Goal: Communication & Community: Participate in discussion

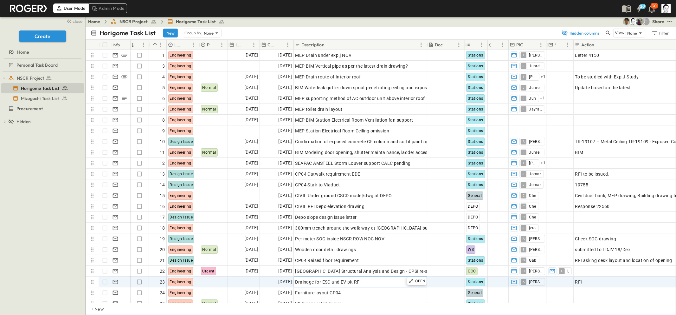
click at [352, 283] on span "Drainage for ESC and EV pit RFI" at bounding box center [328, 281] width 66 height 6
click at [608, 32] on icon "button" at bounding box center [608, 33] width 6 height 6
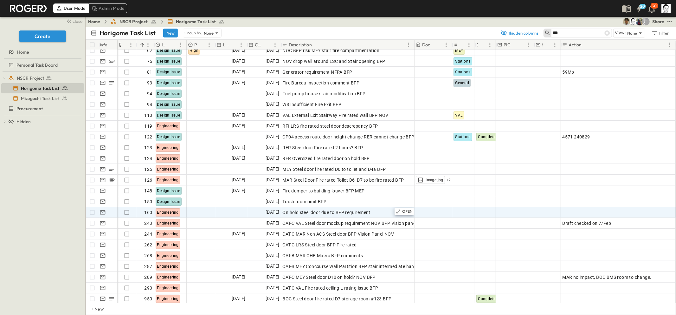
scroll to position [70, 0]
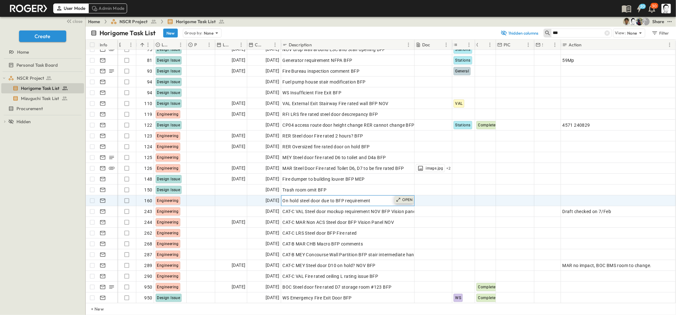
click at [395, 199] on div "OPEN" at bounding box center [405, 200] width 20 height 8
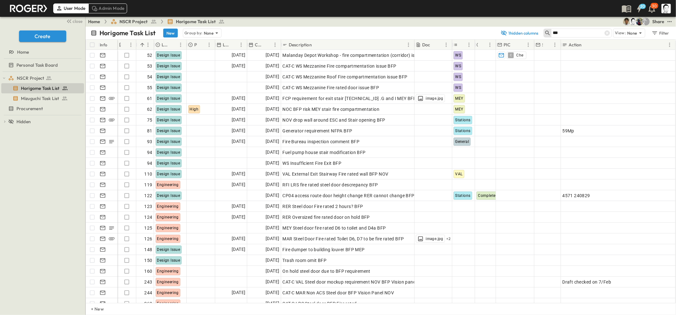
click at [571, 34] on input "***" at bounding box center [575, 32] width 44 height 9
type input "*"
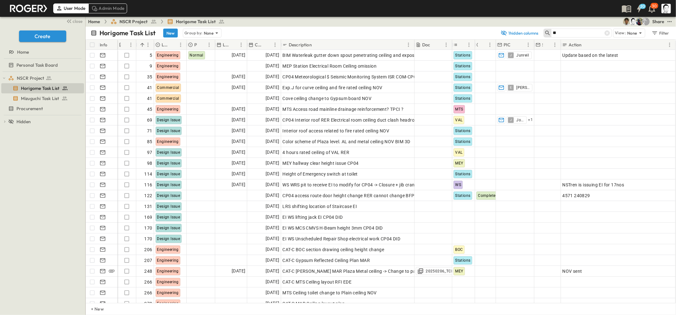
type input "*"
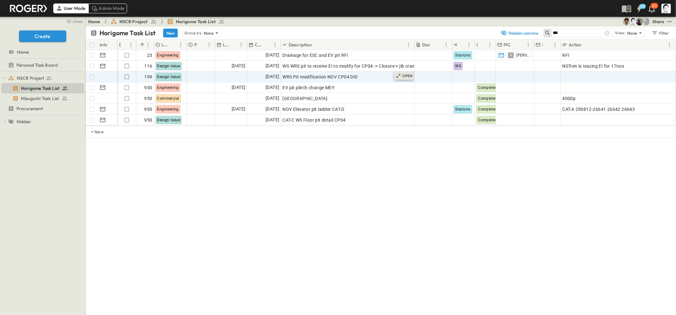
type input "***"
click at [401, 75] on div "OPEN" at bounding box center [405, 76] width 20 height 8
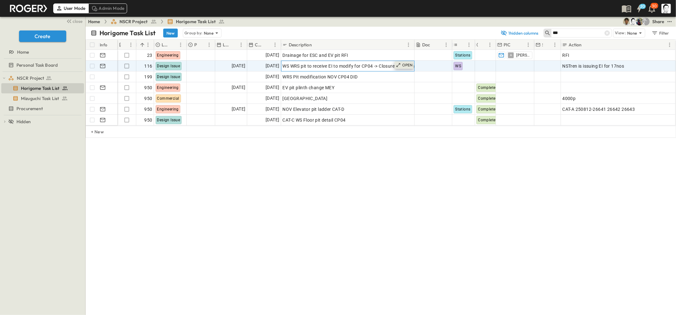
click at [410, 65] on p "OPEN" at bounding box center [407, 64] width 11 height 5
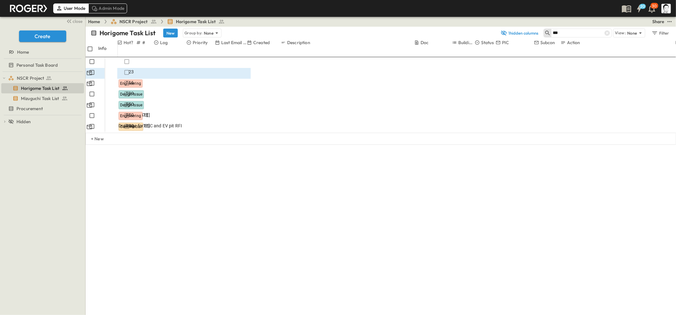
type input "*"
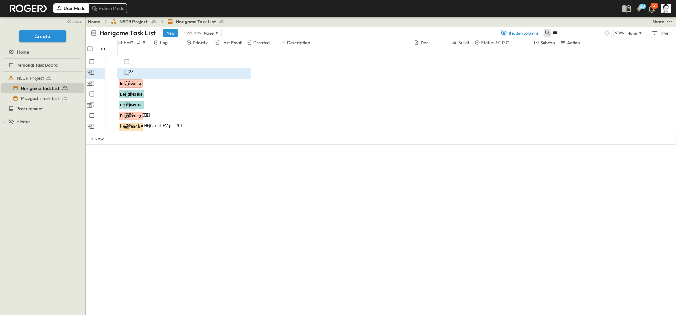
scroll to position [96, 0]
type input "*"
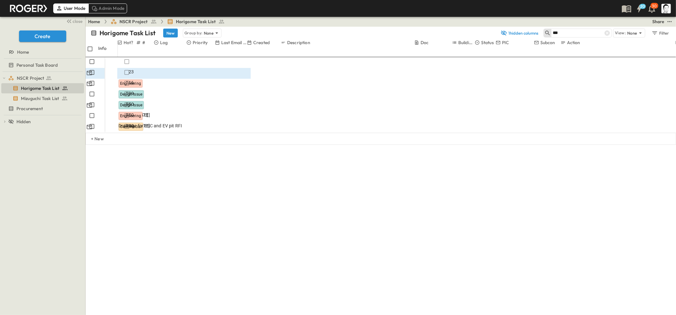
scroll to position [1748, 90]
